Goal: Check status

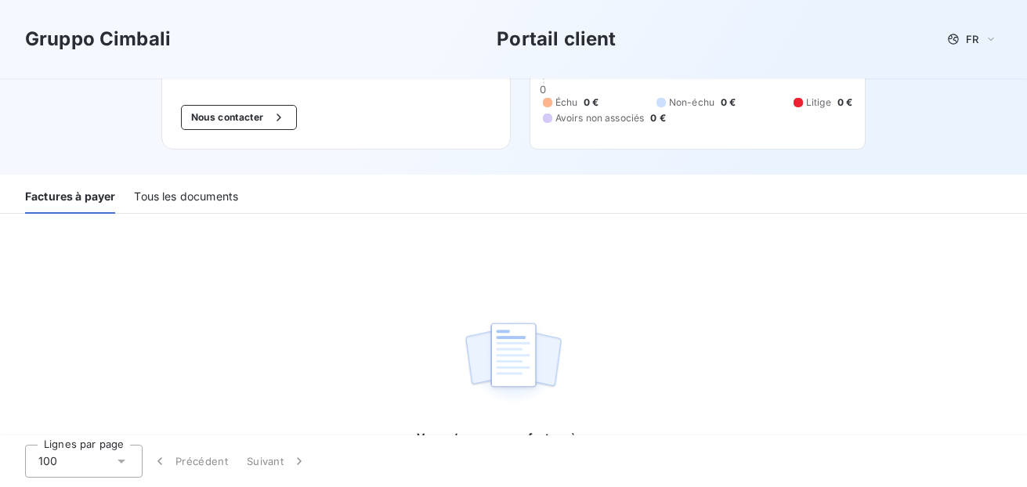
scroll to position [121, 0]
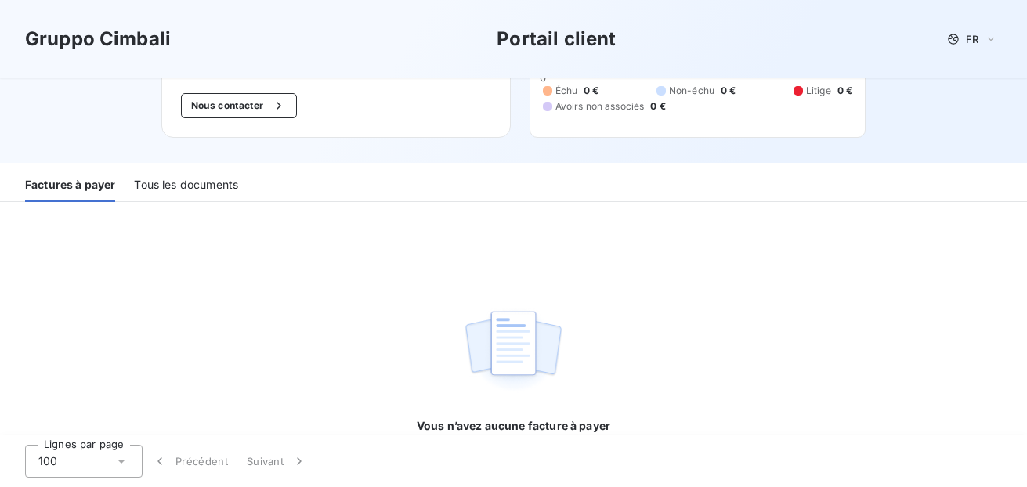
click at [186, 187] on div "Tous les documents" at bounding box center [186, 185] width 104 height 33
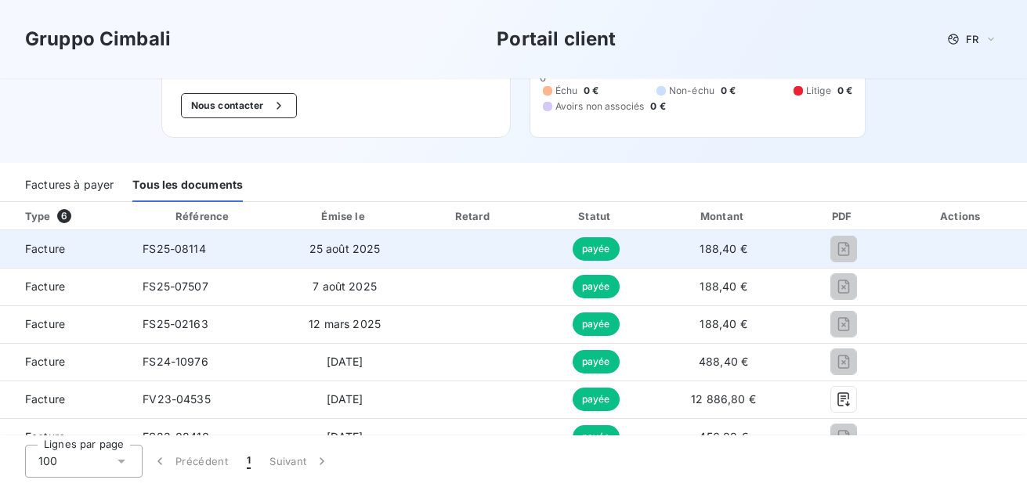
click at [172, 251] on span "FS25-08114" at bounding box center [174, 248] width 63 height 13
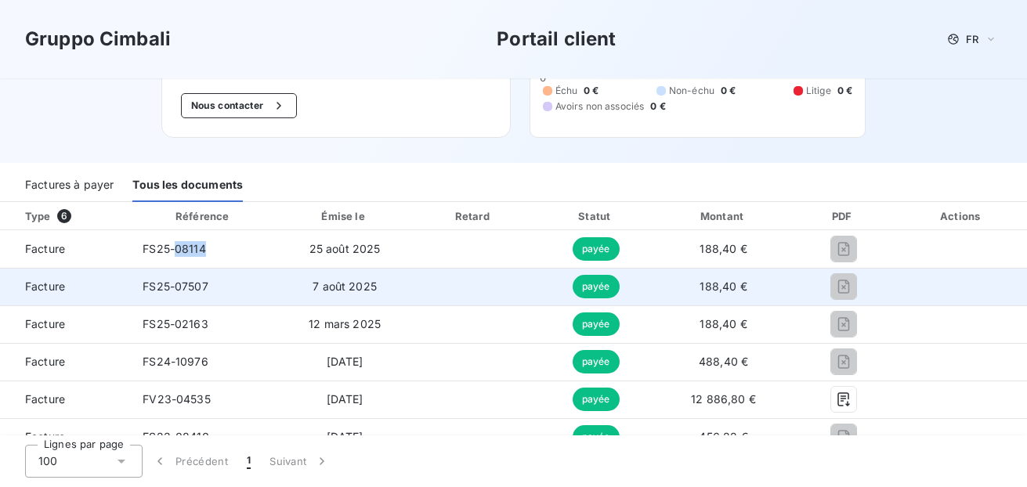
drag, startPoint x: 172, startPoint y: 251, endPoint x: 176, endPoint y: 285, distance: 34.7
click at [176, 285] on span "FS25-07507" at bounding box center [176, 286] width 66 height 13
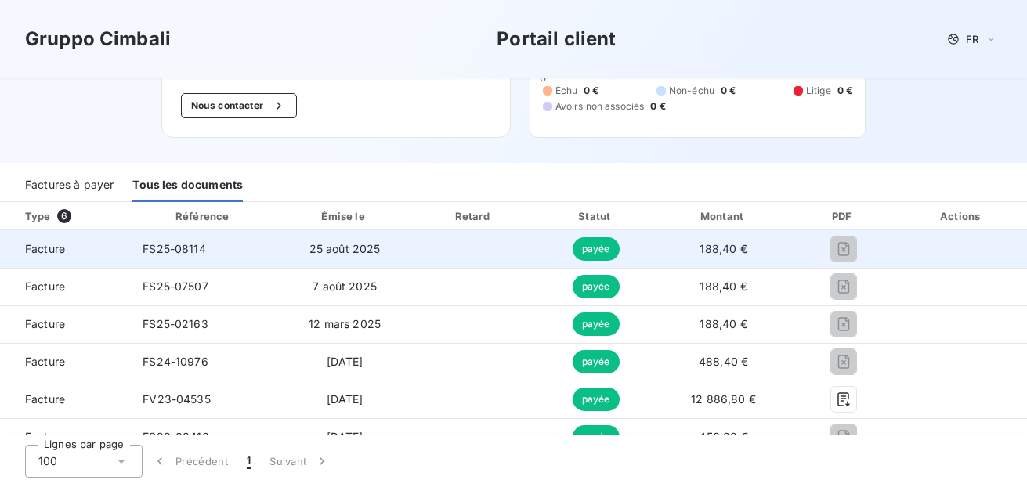
click at [36, 246] on span "Facture" at bounding box center [65, 249] width 105 height 16
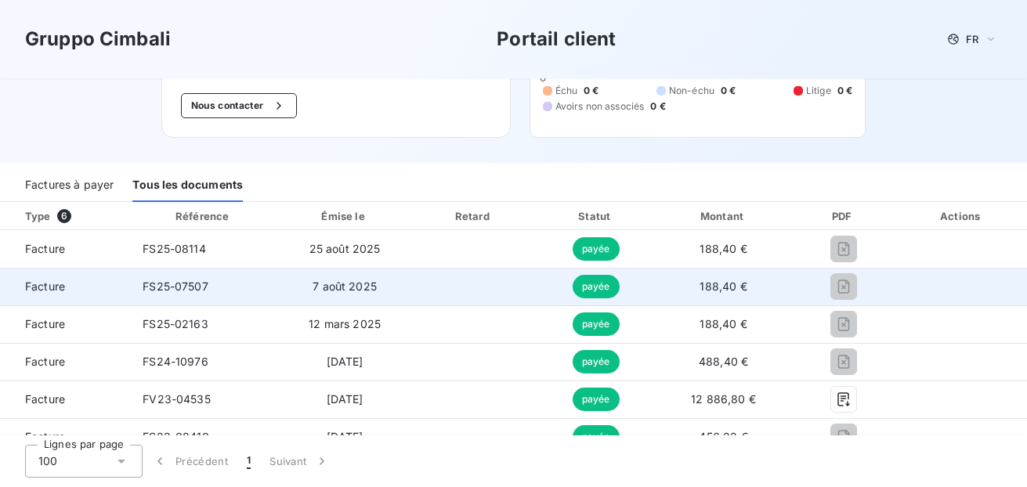
click at [35, 287] on span "Facture" at bounding box center [65, 287] width 105 height 16
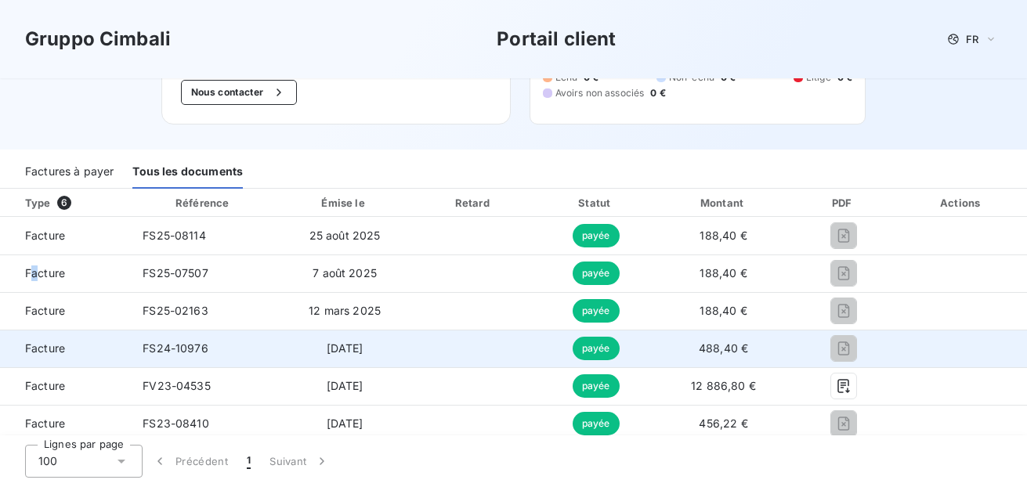
scroll to position [140, 0]
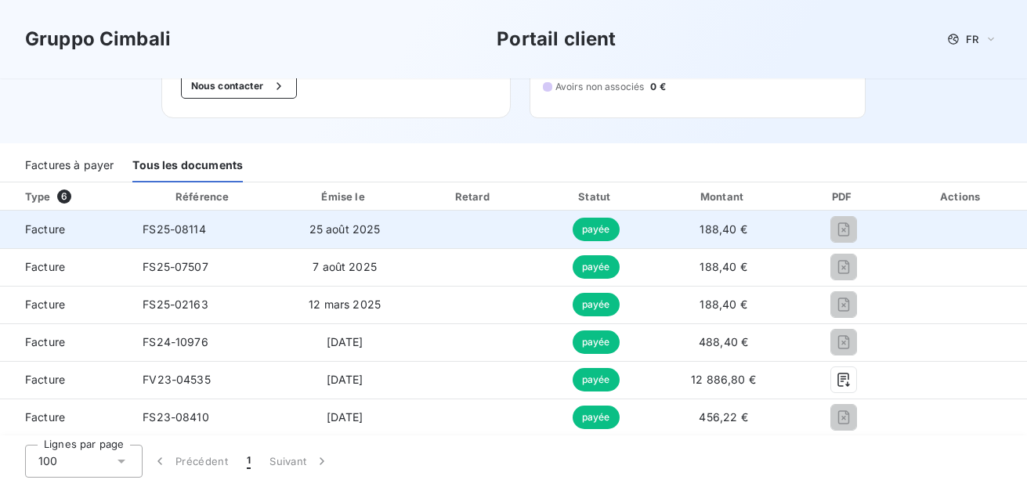
click at [594, 229] on span "payée" at bounding box center [596, 229] width 47 height 23
click at [708, 233] on span "188,40 €" at bounding box center [722, 228] width 47 height 13
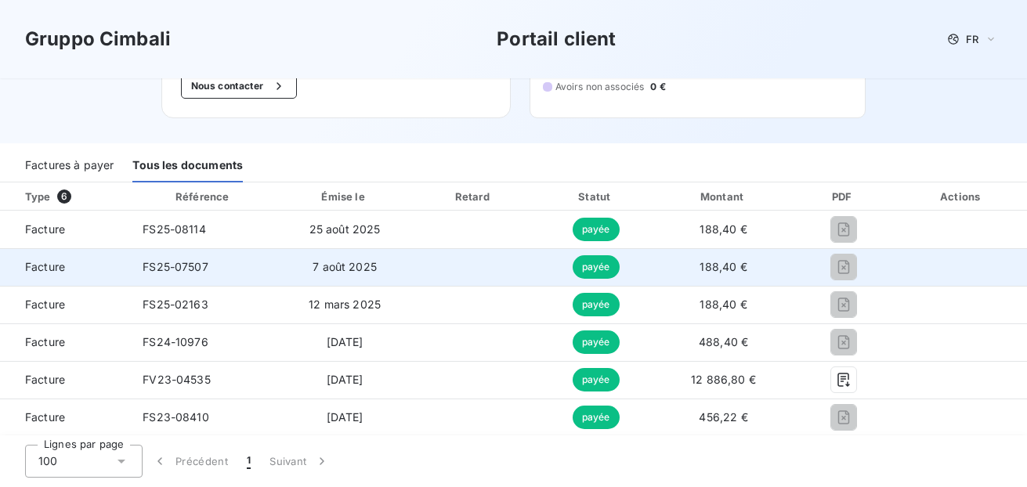
click at [710, 264] on span "188,40 €" at bounding box center [722, 266] width 47 height 13
